Goal: Information Seeking & Learning: Learn about a topic

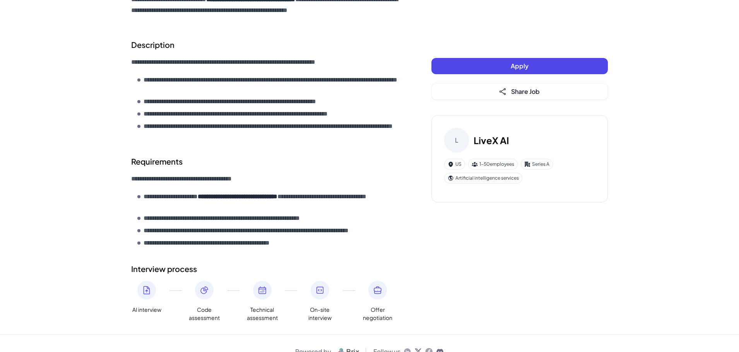
scroll to position [227, 0]
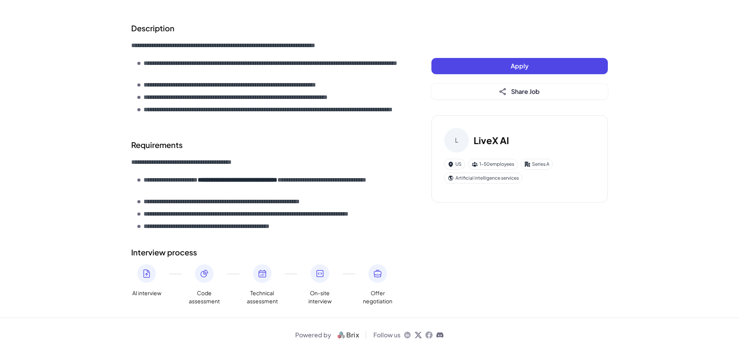
click at [205, 275] on icon at bounding box center [204, 273] width 9 height 9
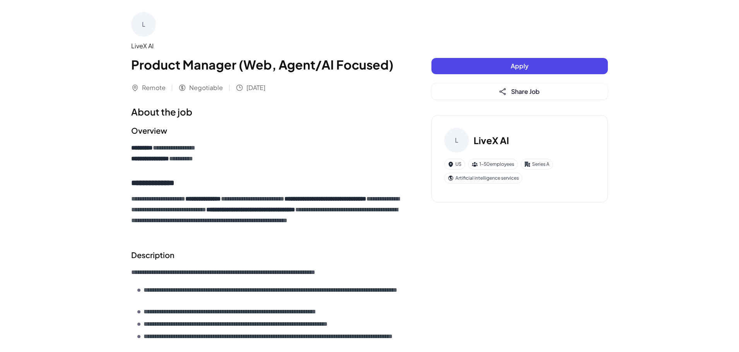
scroll to position [0, 0]
click at [511, 70] on button "Apply" at bounding box center [519, 66] width 176 height 16
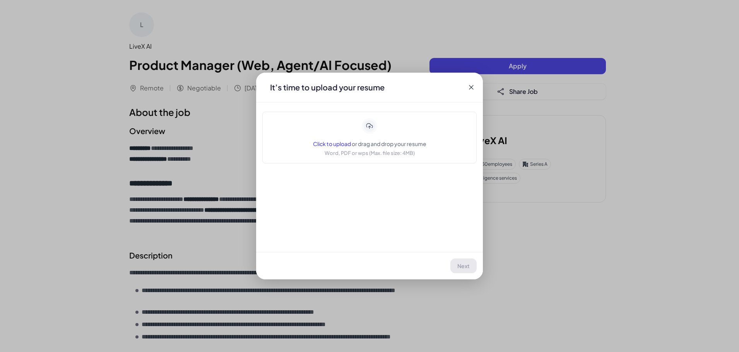
click at [469, 85] on icon at bounding box center [471, 88] width 8 height 8
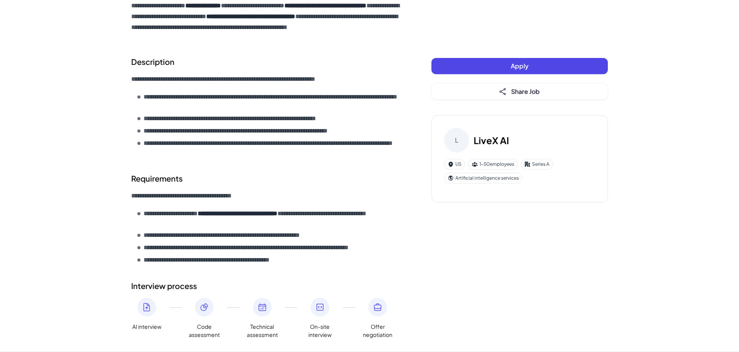
scroll to position [227, 0]
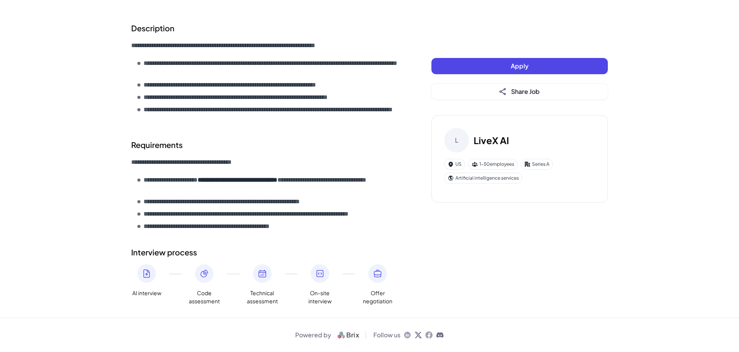
click at [407, 335] on icon at bounding box center [407, 335] width 8 height 8
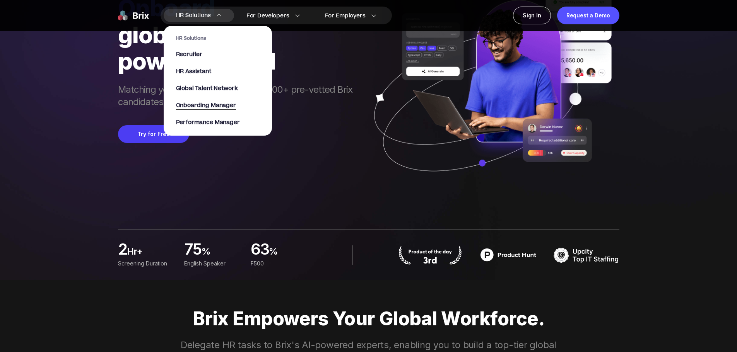
scroll to position [77, 0]
